Goal: Task Accomplishment & Management: Use online tool/utility

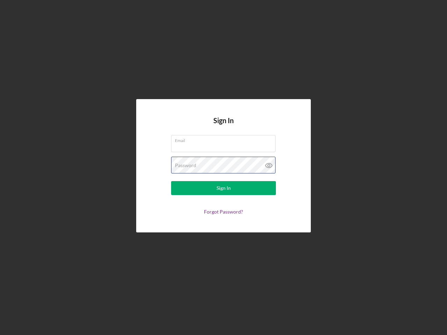
click at [224, 168] on div "Password" at bounding box center [223, 165] width 105 height 17
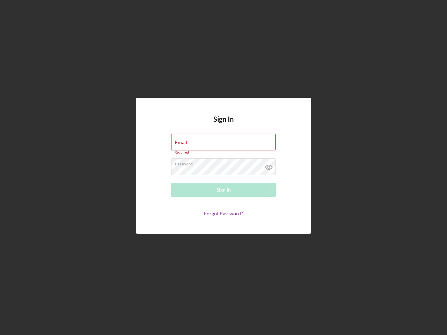
click at [269, 166] on icon at bounding box center [268, 167] width 17 height 17
